Goal: Information Seeking & Learning: Learn about a topic

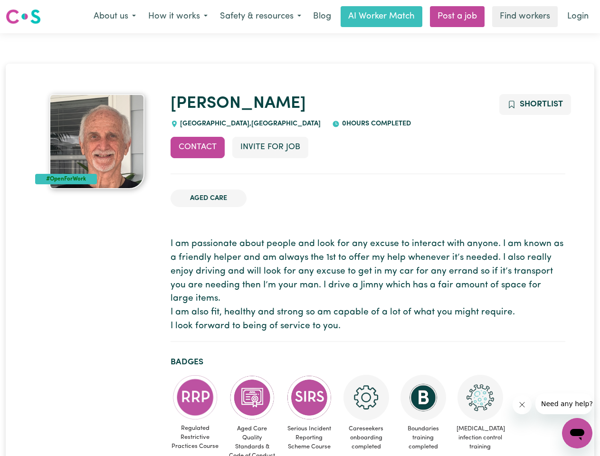
click at [114, 17] on button "About us" at bounding box center [114, 17] width 55 height 20
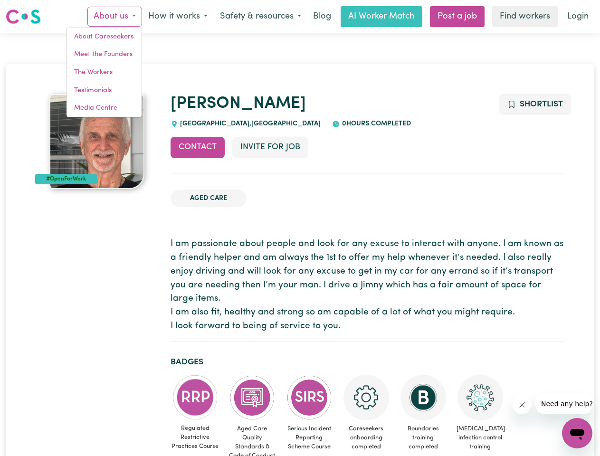
click at [177, 17] on button "How it works" at bounding box center [178, 17] width 72 height 20
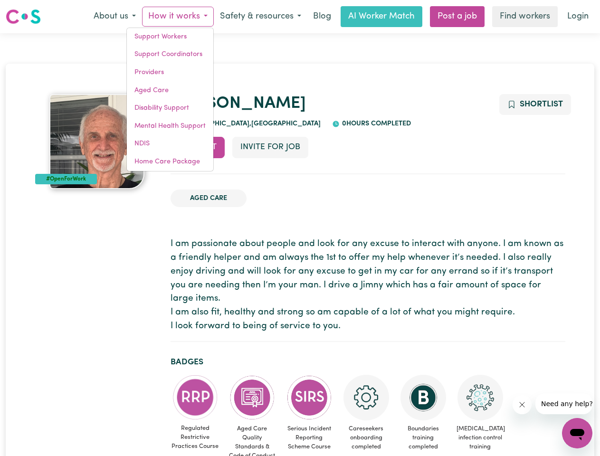
click at [260, 17] on button "Safety & resources" at bounding box center [261, 17] width 94 height 20
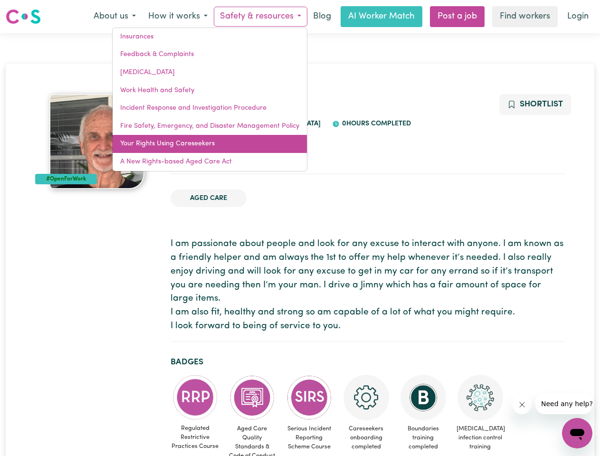
click at [197, 147] on link "Your Rights Using Careseekers" at bounding box center [210, 144] width 194 height 18
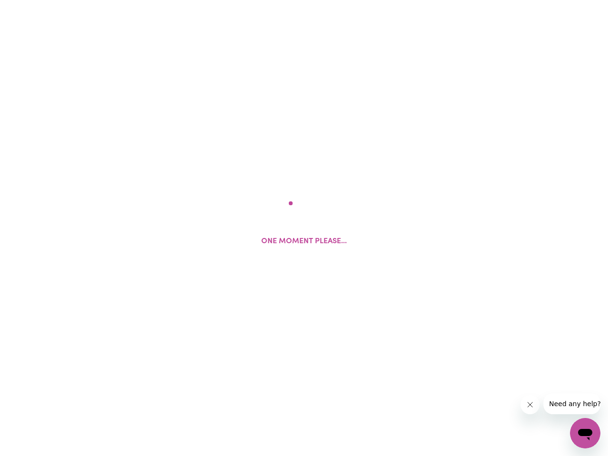
click at [270, 0] on html "One moment please..." at bounding box center [304, 0] width 608 height 0
click at [534, 0] on html at bounding box center [304, 0] width 608 height 0
click at [195, 0] on html at bounding box center [304, 0] width 608 height 0
click at [252, 0] on html at bounding box center [304, 0] width 608 height 0
